Goal: Check status: Check status

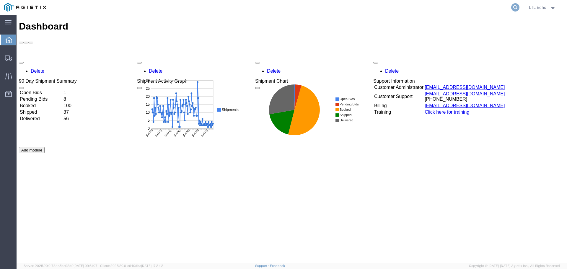
click at [514, 7] on icon at bounding box center [515, 7] width 8 height 8
click at [362, 8] on input "search" at bounding box center [422, 7] width 180 height 14
paste input "56996743"
type input "56996743"
click at [500, 143] on div "Delete 90 Day Shipment Summary Open Bids 1 Pending Bids 8 Booked 100 Shipped 37…" at bounding box center [292, 146] width 546 height 177
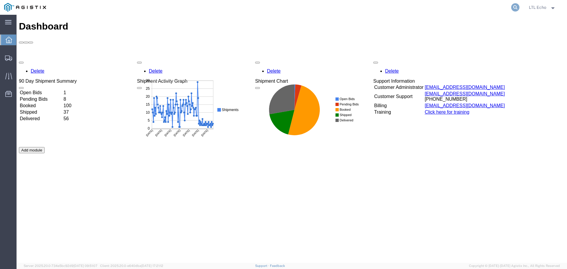
click at [514, 7] on icon at bounding box center [515, 7] width 8 height 8
click at [443, 7] on input "search" at bounding box center [422, 7] width 180 height 14
paste input "56996743"
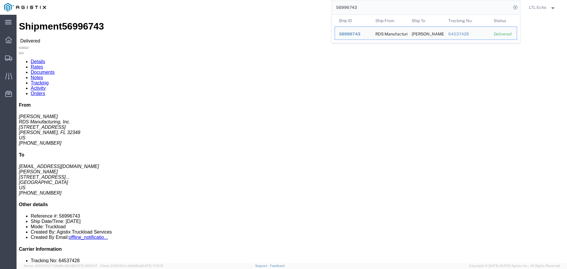
click at [351, 5] on input "56996743" at bounding box center [422, 7] width 180 height 14
paste input "21408"
click at [345, 9] on input "56921408" at bounding box center [422, 7] width 180 height 14
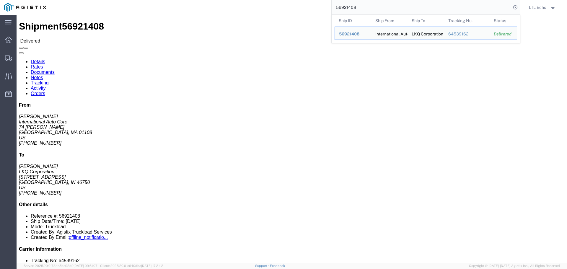
paste input "67936"
click div "Leg 1 - Truckload Vehicle 1: Standard Dry Van (53 Feet) Number of trucks: 1"
click at [345, 5] on input "56967936" at bounding box center [422, 7] width 180 height 14
paste input "571"
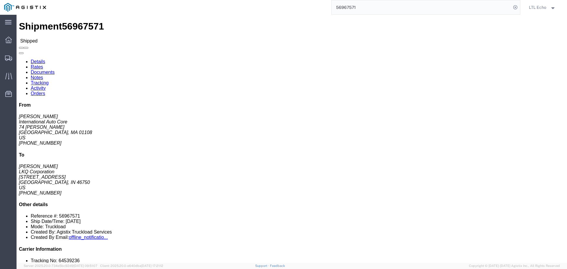
click at [347, 8] on input "56967571" at bounding box center [422, 7] width 180 height 14
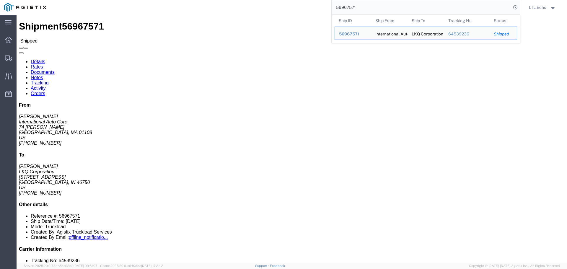
click at [347, 8] on input "56967571" at bounding box center [422, 7] width 180 height 14
paste input "7008070"
click at [353, 7] on input "57008070" at bounding box center [422, 7] width 180 height 14
paste input "6952035"
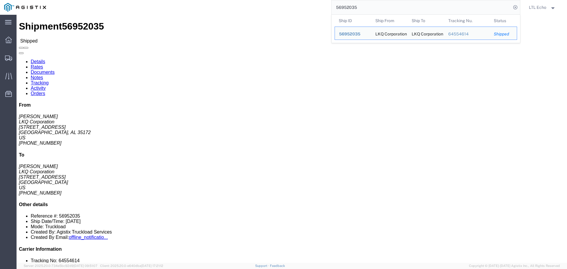
click at [355, 6] on input "56952035" at bounding box center [422, 7] width 180 height 14
click at [354, 6] on input "56952035" at bounding box center [422, 7] width 180 height 14
drag, startPoint x: 353, startPoint y: 6, endPoint x: 346, endPoint y: 3, distance: 7.2
click at [346, 3] on input "56952035" at bounding box center [422, 7] width 180 height 14
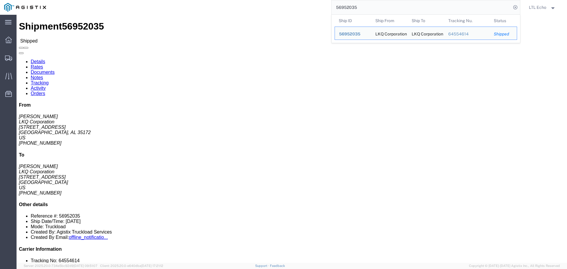
paste input "7048584"
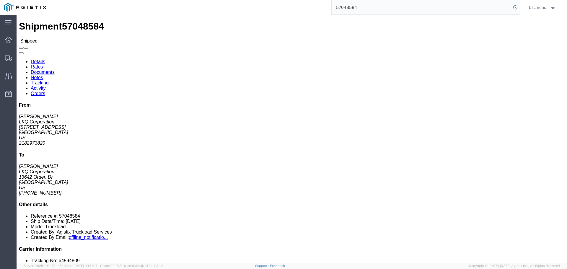
click at [343, 8] on input "57048584" at bounding box center [422, 7] width 180 height 14
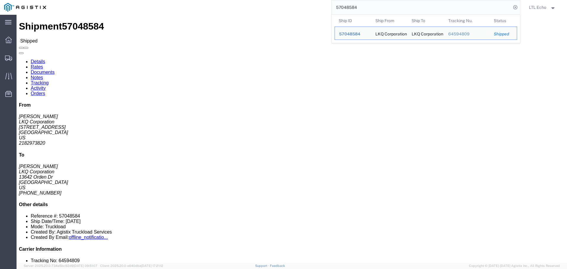
click at [343, 8] on input "57048584" at bounding box center [422, 7] width 180 height 14
paste input "54700"
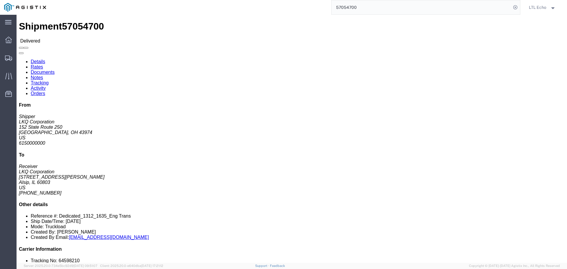
click at [349, 9] on input "57054700" at bounding box center [422, 7] width 180 height 14
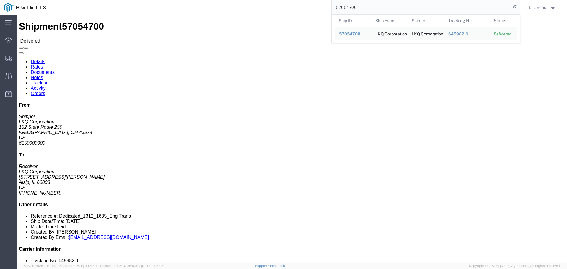
click at [349, 9] on input "57054700" at bounding box center [422, 7] width 180 height 14
paste input "63529"
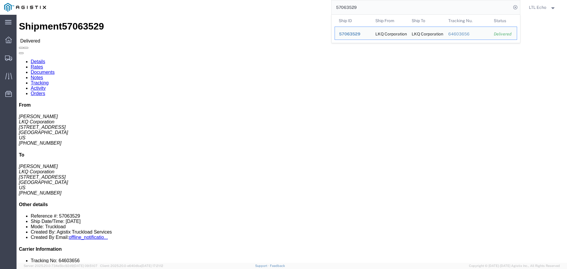
click div "20 Pallet(s) Standard (Not Stackable) Total weight: 20000.00 LBS Carton count: …"
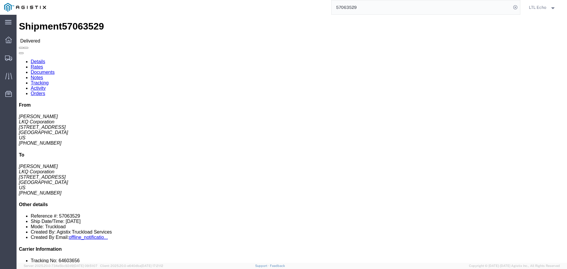
click at [350, 8] on input "57063529" at bounding box center [422, 7] width 180 height 14
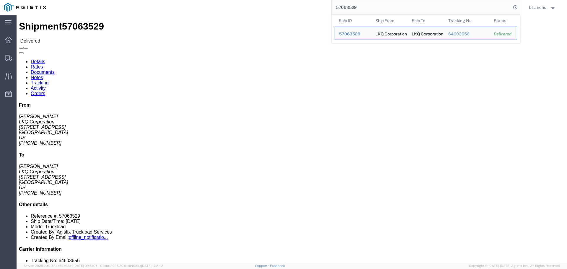
click at [350, 8] on input "57063529" at bounding box center [422, 7] width 180 height 14
paste input "48537"
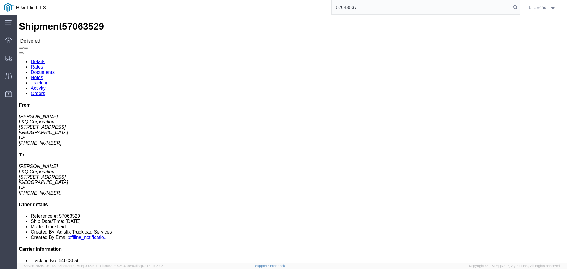
type input "57048537"
click link "Tracking"
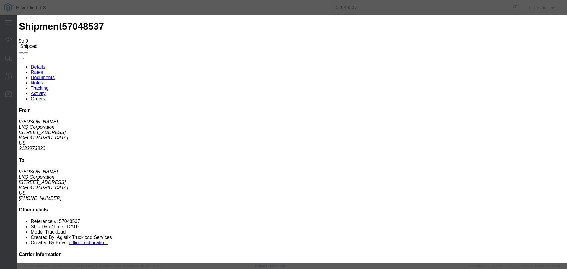
type input "[DATE]"
type input "1:00 PM"
select select "DELIVRED"
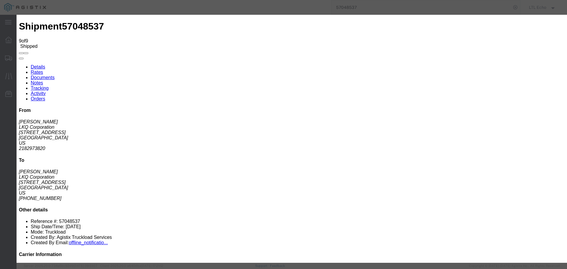
type input "[DATE]"
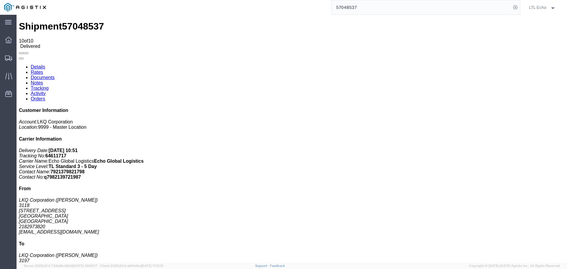
click at [341, 7] on input "57048537" at bounding box center [422, 7] width 180 height 14
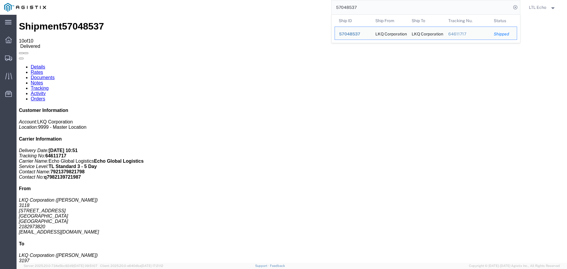
click at [341, 7] on input "57048537" at bounding box center [422, 7] width 180 height 14
paste input "6750"
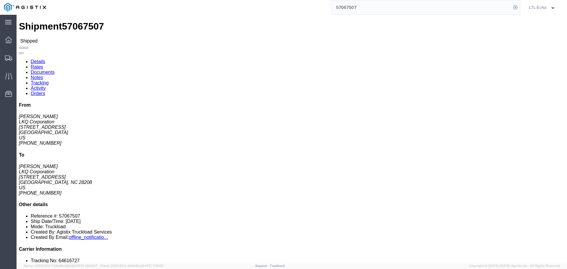
click at [348, 8] on input "57067507" at bounding box center [422, 7] width 180 height 14
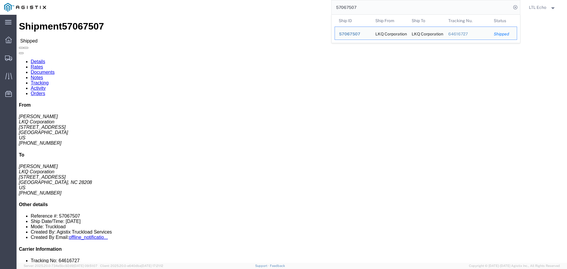
click at [348, 7] on input "57067507" at bounding box center [422, 7] width 180 height 14
paste input "6921408"
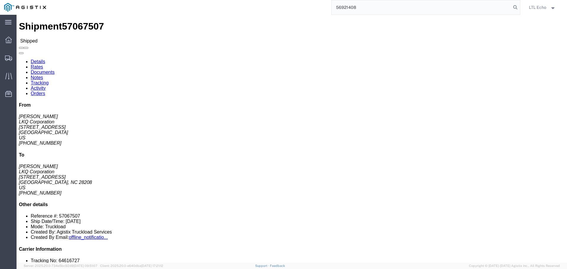
type input "56921408"
